Goal: Use online tool/utility: Utilize a website feature to perform a specific function

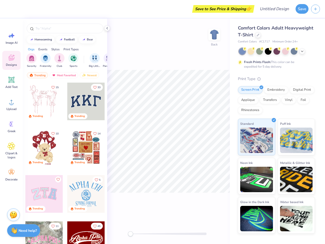
click at [302, 9] on button "Save" at bounding box center [302, 9] width 13 height 10
click at [315, 9] on line "button" at bounding box center [315, 9] width 3 height 0
click at [11, 38] on icon at bounding box center [12, 36] width 8 height 8
click at [11, 60] on icon at bounding box center [12, 58] width 6 height 6
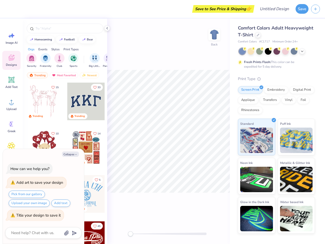
click at [11, 82] on icon at bounding box center [11, 80] width 6 height 6
click at [11, 104] on circle at bounding box center [12, 104] width 4 height 4
click at [11, 126] on icon at bounding box center [12, 124] width 8 height 8
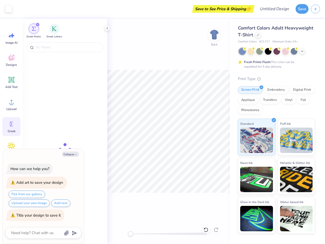
type textarea "x"
